Goal: Information Seeking & Learning: Compare options

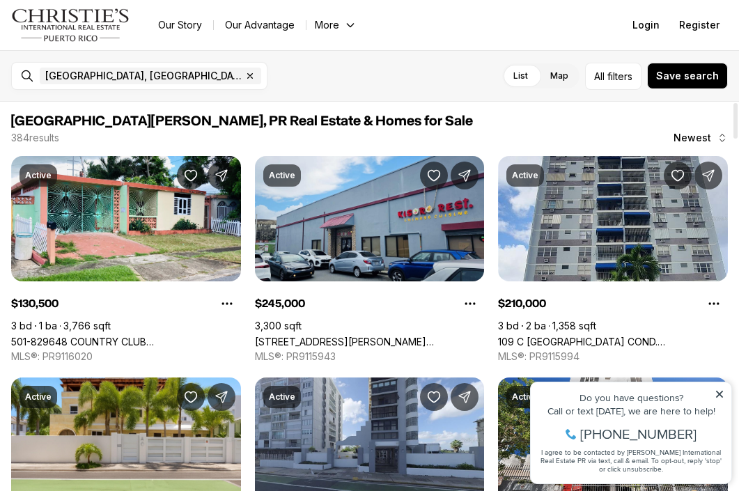
click at [700, 135] on span "Newest" at bounding box center [693, 137] width 38 height 11
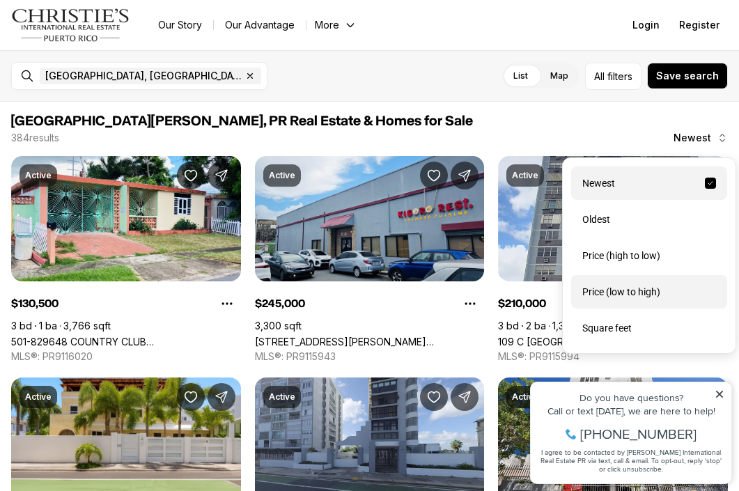
click at [608, 284] on div "Price (low to high)" at bounding box center [649, 291] width 156 height 33
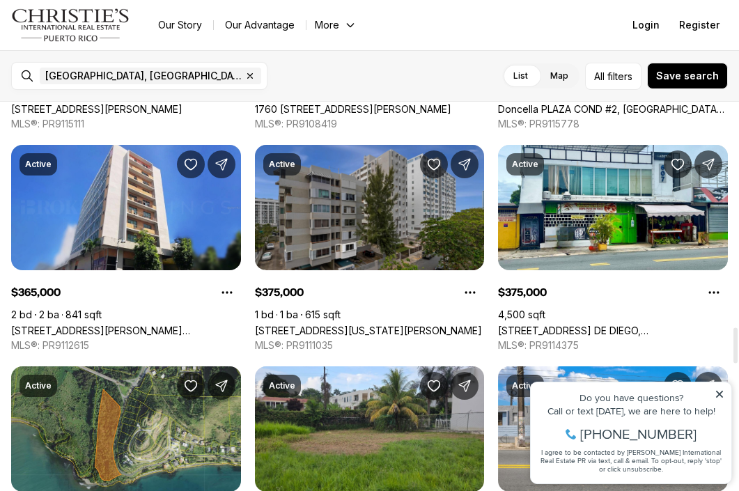
scroll to position [2450, 0]
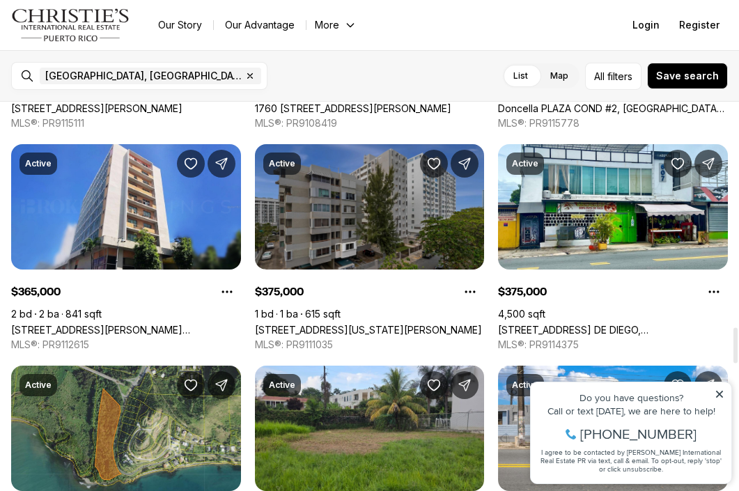
click at [375, 324] on link "28 WASHINGTON ST #1A, SAN JUAN PR, 00907" at bounding box center [368, 330] width 227 height 12
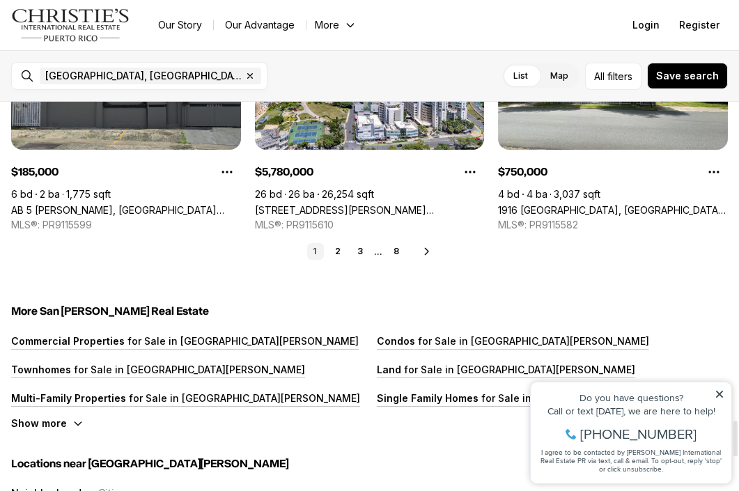
scroll to position [3467, 0]
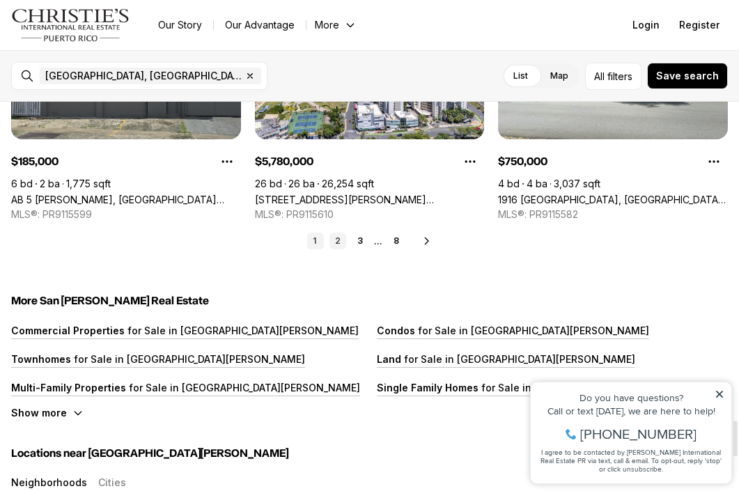
click at [340, 242] on link "2" at bounding box center [338, 241] width 17 height 17
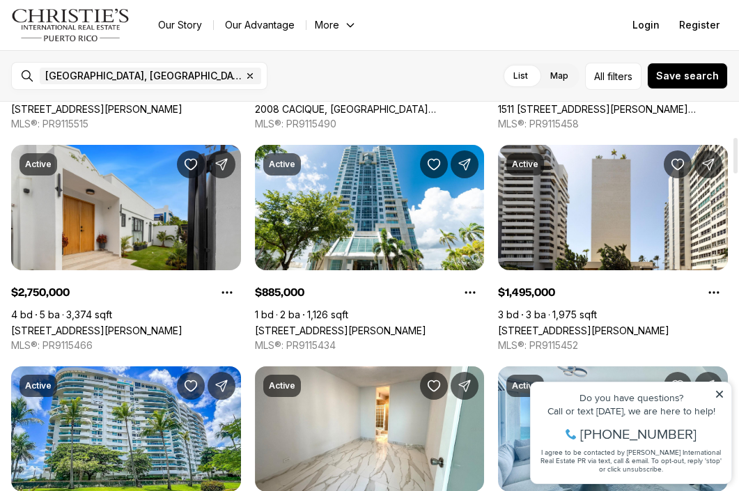
scroll to position [0, 0]
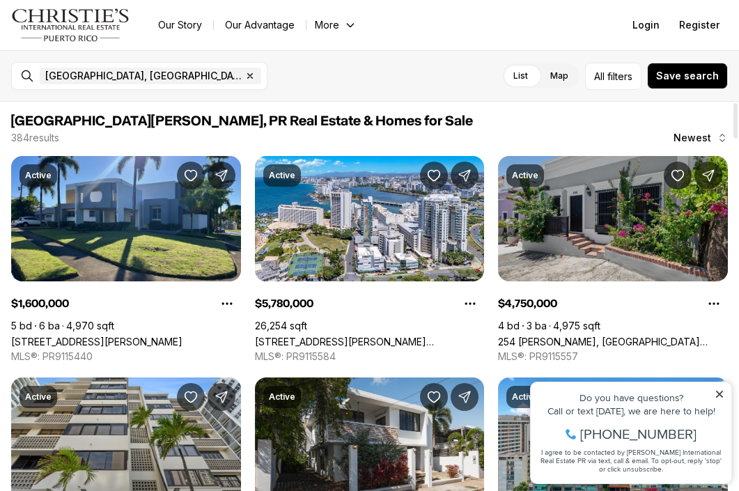
click at [586, 336] on link "254 [PERSON_NAME], [GEOGRAPHIC_DATA][PERSON_NAME], 00901" at bounding box center [613, 342] width 230 height 12
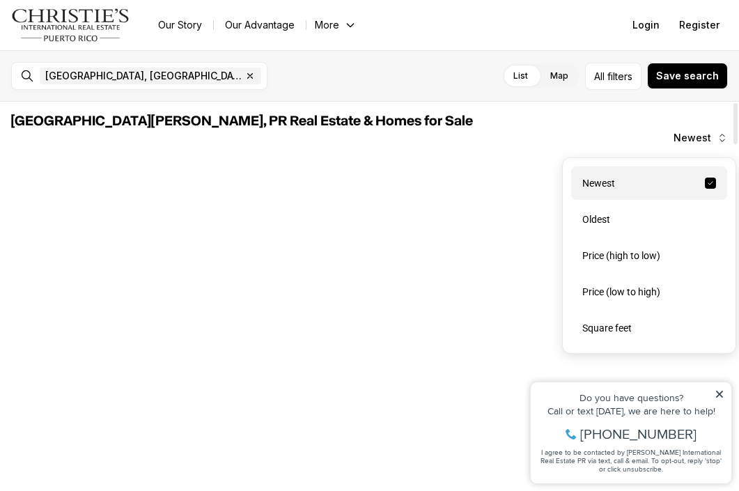
click at [703, 135] on span "Newest" at bounding box center [693, 137] width 38 height 11
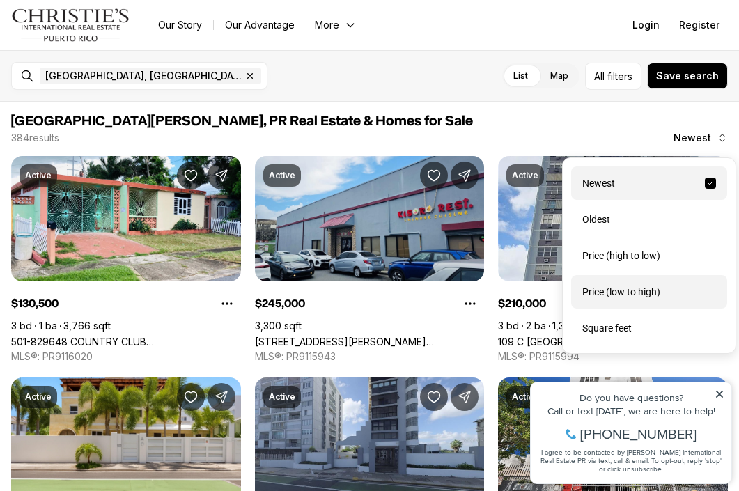
click at [625, 284] on div "Price (low to high)" at bounding box center [649, 291] width 156 height 33
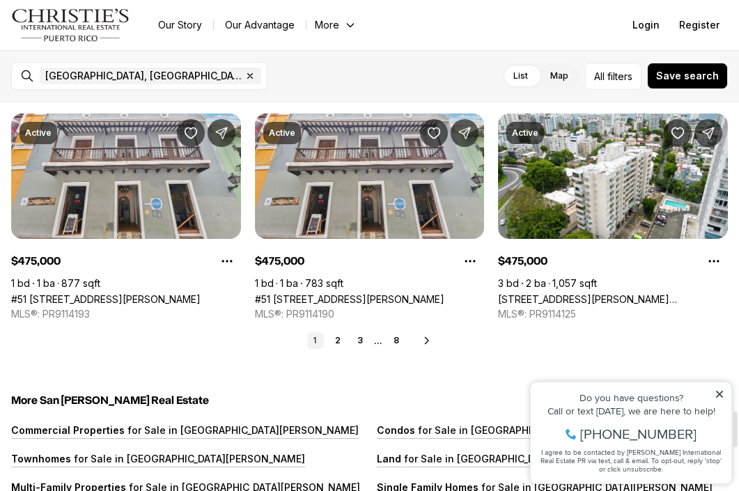
scroll to position [3381, 0]
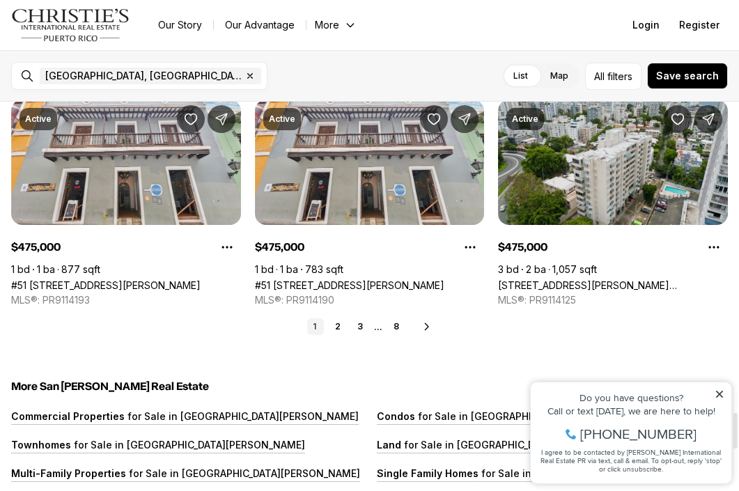
click at [616, 279] on link "1436 ESTRELLA #302, SAN JUAN PR, 00907" at bounding box center [613, 285] width 230 height 12
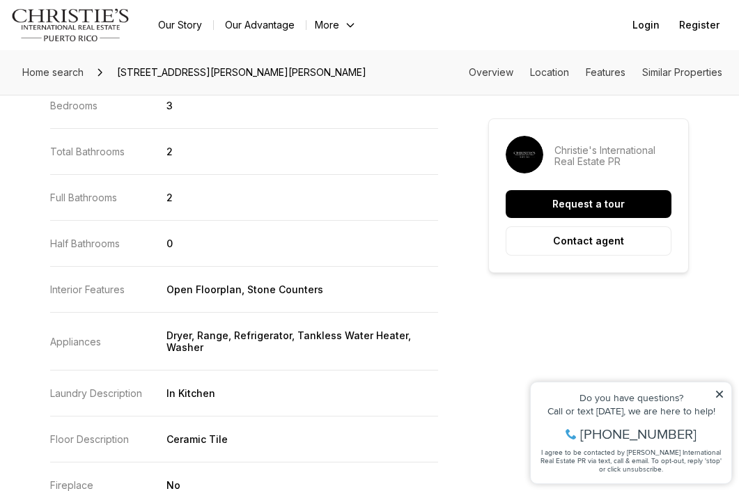
scroll to position [1740, 0]
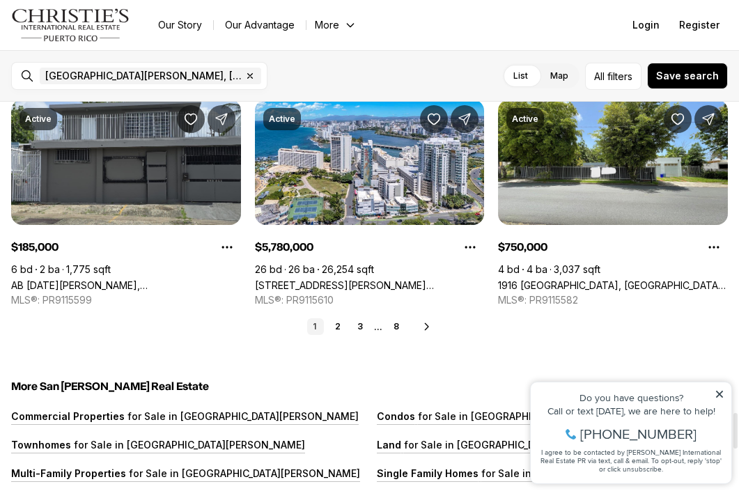
scroll to position [3396, 0]
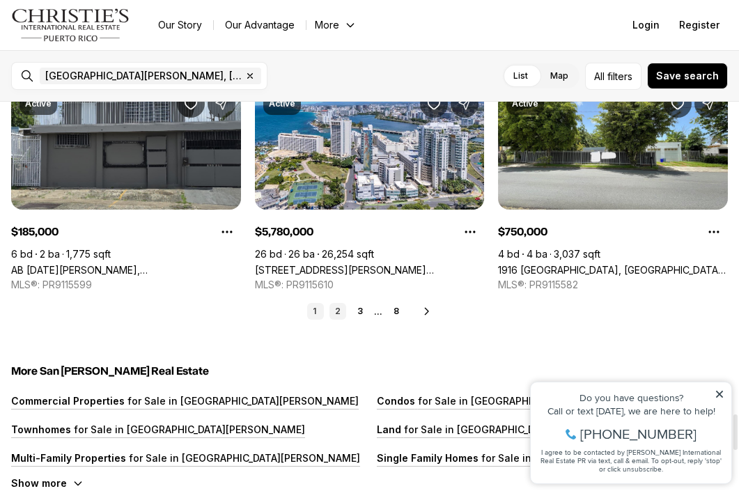
click at [341, 313] on link "2" at bounding box center [338, 311] width 17 height 17
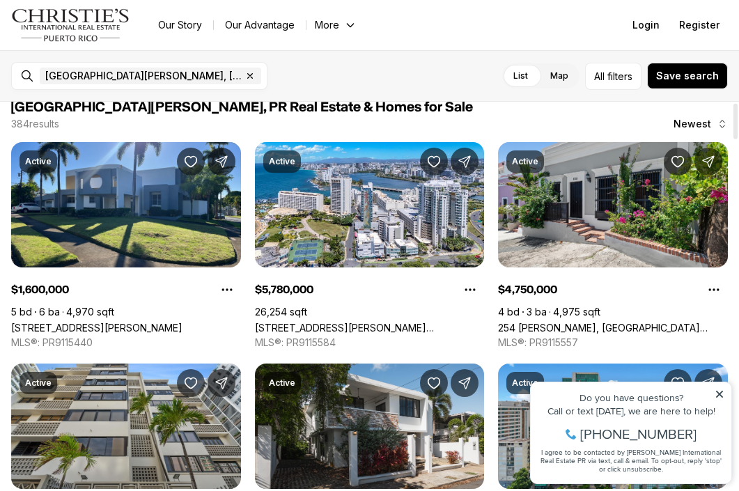
scroll to position [0, 0]
